Goal: Task Accomplishment & Management: Complete application form

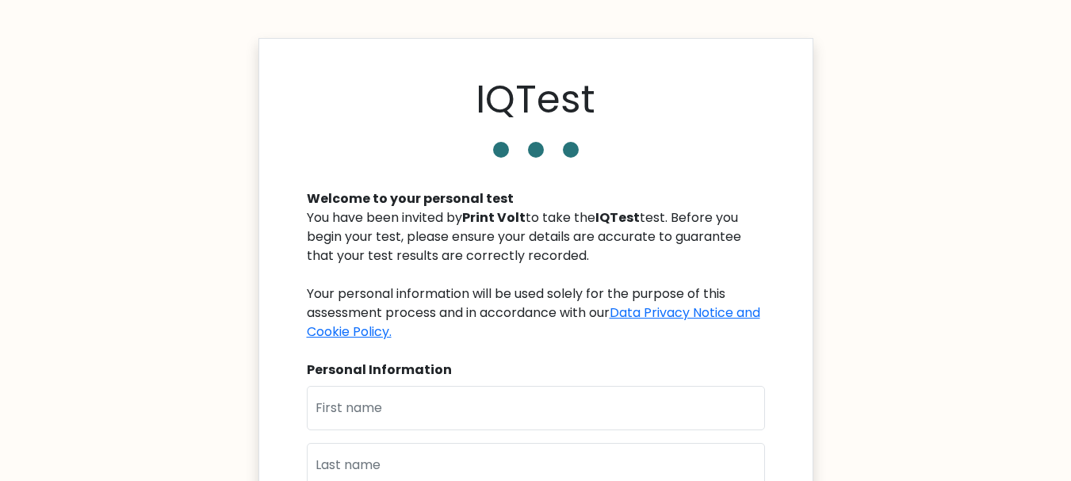
type input "Tariq"
type input "[PERSON_NAME]"
type input "[DOMAIN_NAME][EMAIL_ADDRESS][DOMAIN_NAME]"
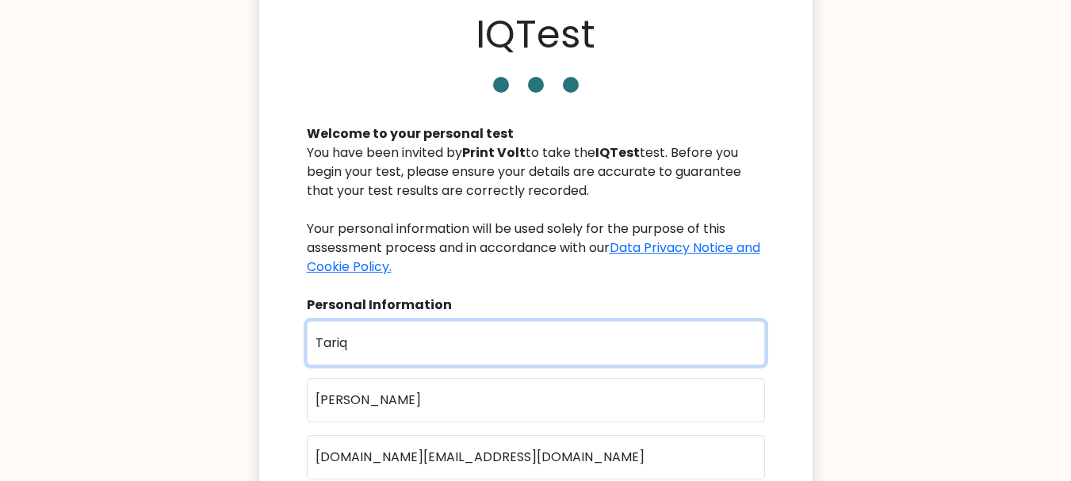
scroll to position [159, 0]
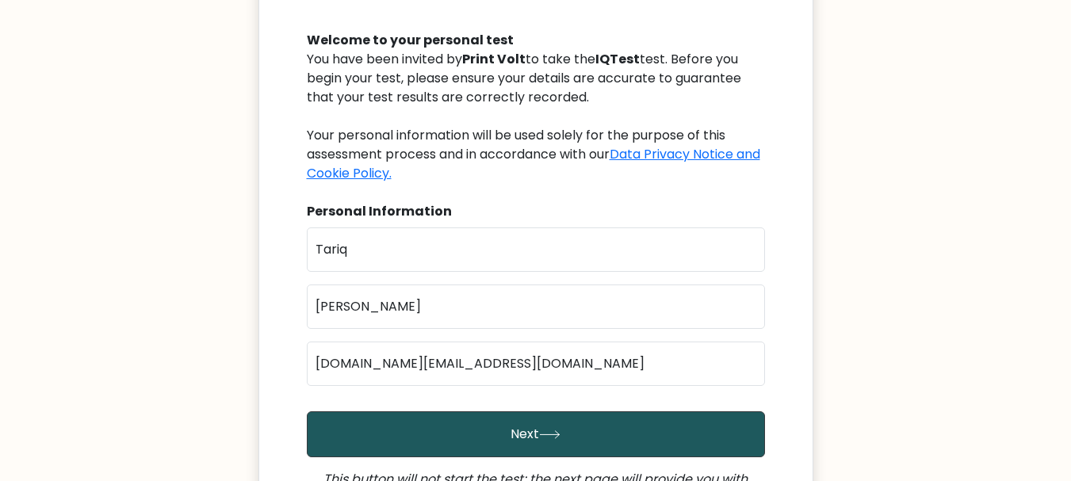
click at [639, 438] on button "Next" at bounding box center [536, 434] width 458 height 46
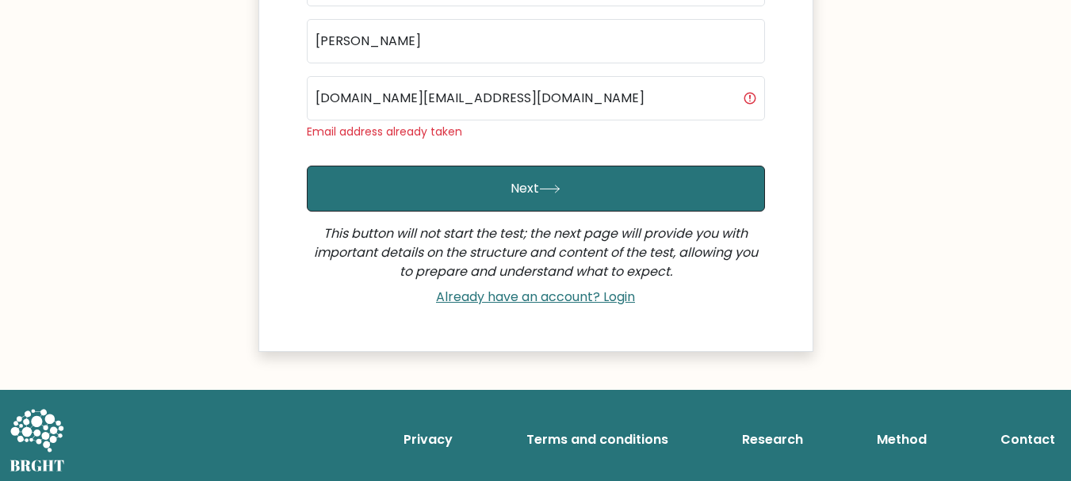
scroll to position [430, 0]
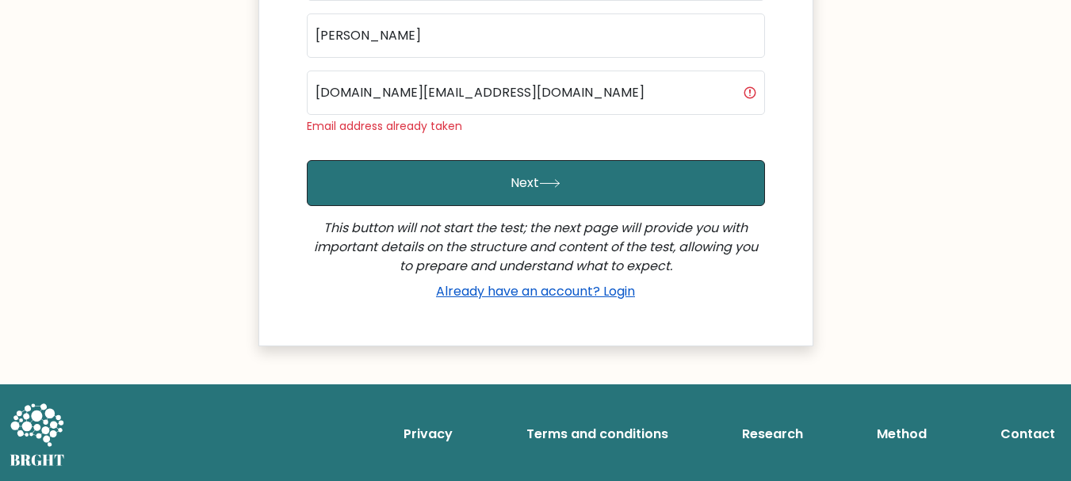
click at [625, 291] on link "Already have an account? Login" at bounding box center [536, 291] width 212 height 18
click at [596, 293] on link "Already have an account? Login" at bounding box center [536, 291] width 212 height 18
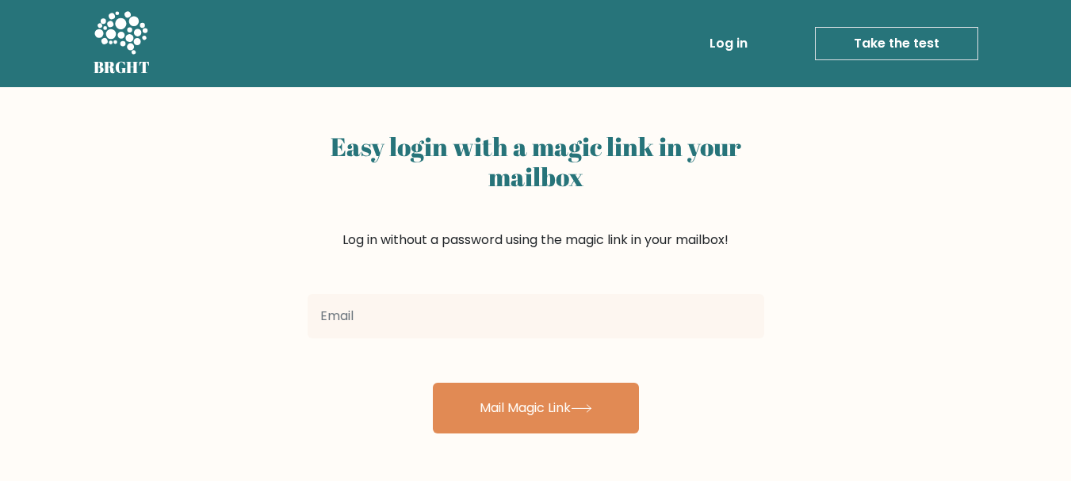
scroll to position [79, 0]
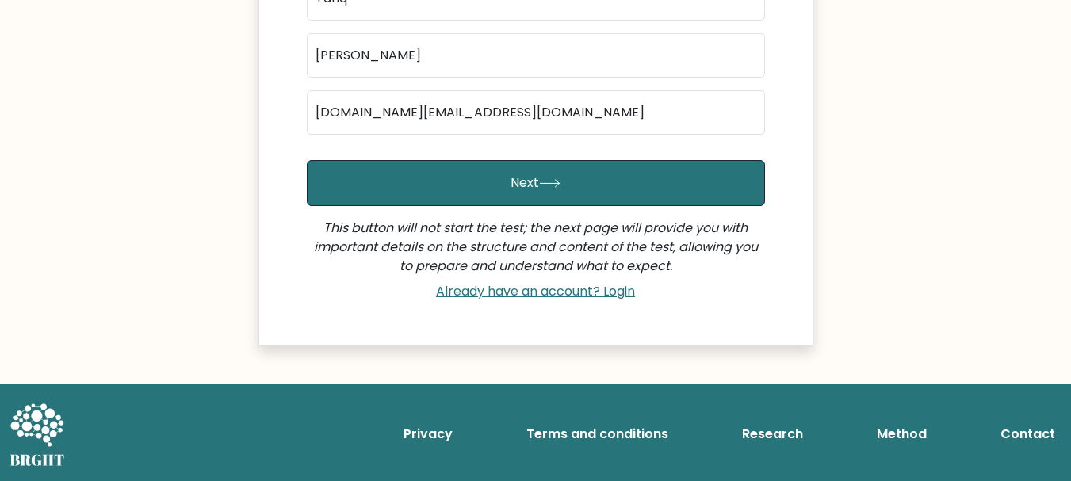
scroll to position [410, 0]
